Goal: Information Seeking & Learning: Learn about a topic

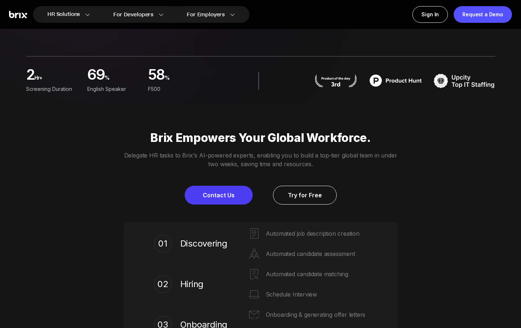
scroll to position [326, 0]
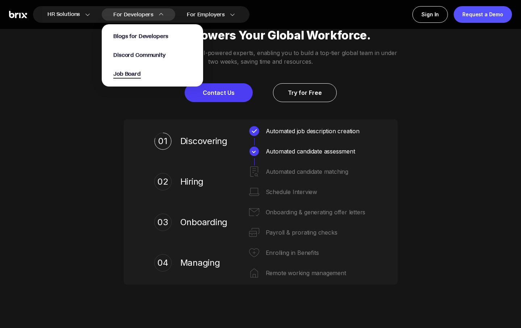
click at [141, 72] on span "Job Board" at bounding box center [127, 74] width 28 height 8
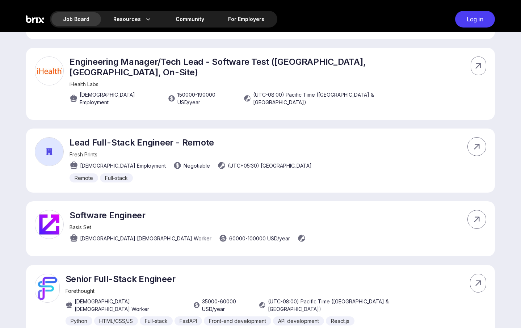
scroll to position [2283, 0]
click at [84, 18] on div "Job Board" at bounding box center [76, 19] width 50 height 14
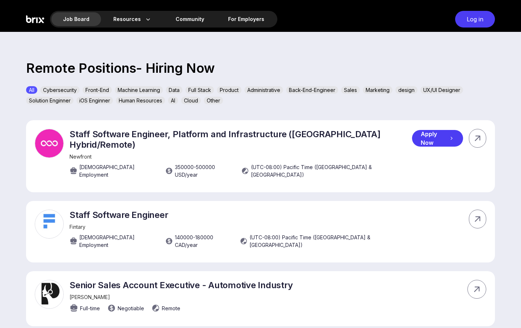
scroll to position [217, 0]
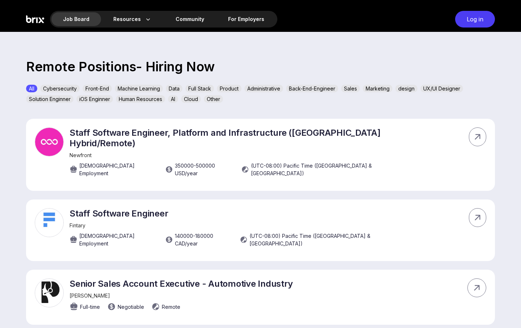
click at [382, 89] on div "Marketing" at bounding box center [378, 89] width 30 height 8
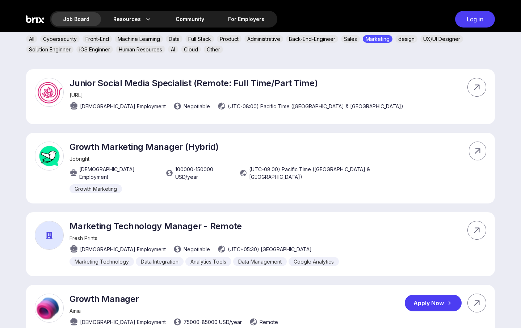
scroll to position [254, 0]
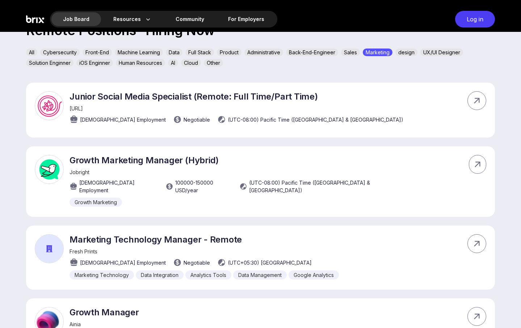
click at [457, 50] on div "UX/UI Designer" at bounding box center [442, 53] width 43 height 8
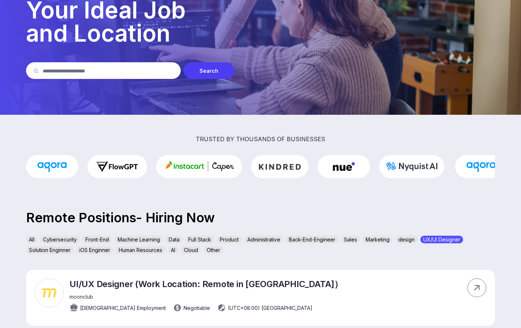
scroll to position [0, 0]
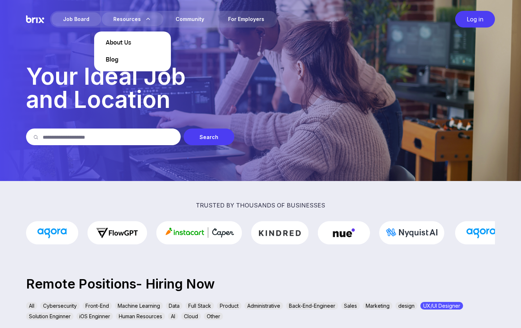
click at [118, 38] on div "About Us Blog" at bounding box center [132, 52] width 77 height 40
click at [119, 41] on span "About Us" at bounding box center [118, 43] width 25 height 9
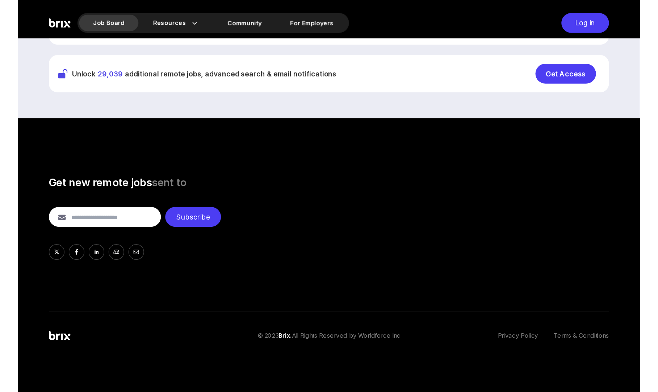
scroll to position [292, 0]
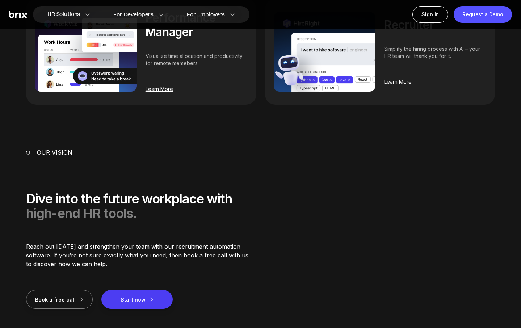
scroll to position [684, 0]
